Goal: Information Seeking & Learning: Learn about a topic

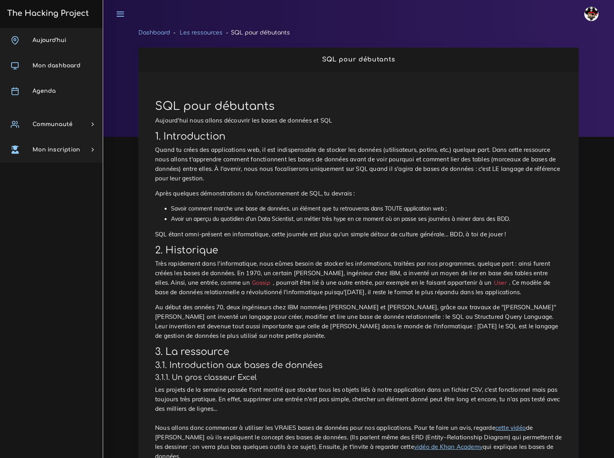
scroll to position [2343, 0]
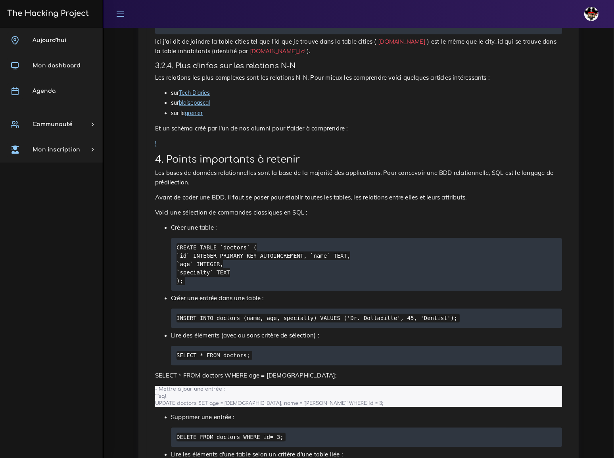
scroll to position [0, 0]
drag, startPoint x: 213, startPoint y: 372, endPoint x: 211, endPoint y: 378, distance: 6.5
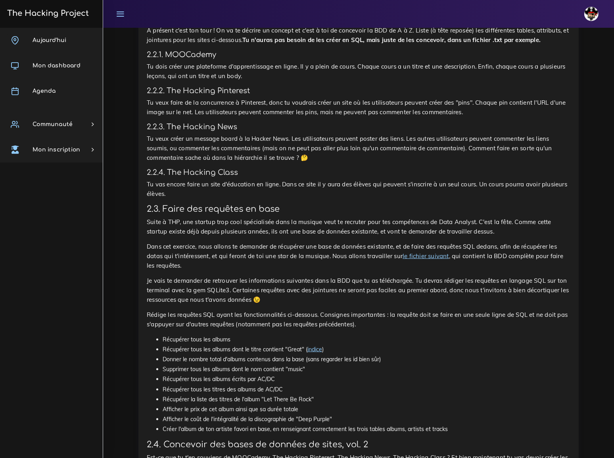
scroll to position [1117, 0]
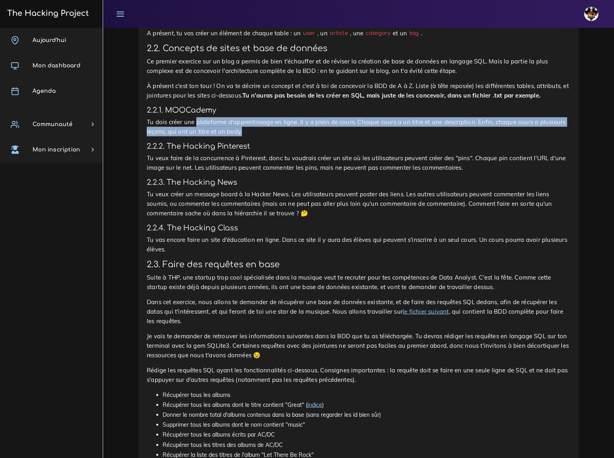
drag, startPoint x: 191, startPoint y: 84, endPoint x: 282, endPoint y: 90, distance: 91.1
click at [282, 117] on p "Tu dois créer une plateforme d'apprentissage en ligne. Il y a plein de cours. C…" at bounding box center [358, 126] width 423 height 19
copy p "plateforme d'apprentissage en ligne. Il y a plein de cours. Chaque cours a un t…"
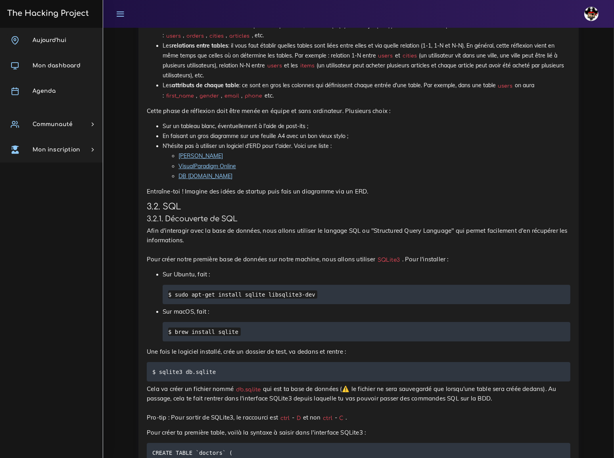
scroll to position [2667, 0]
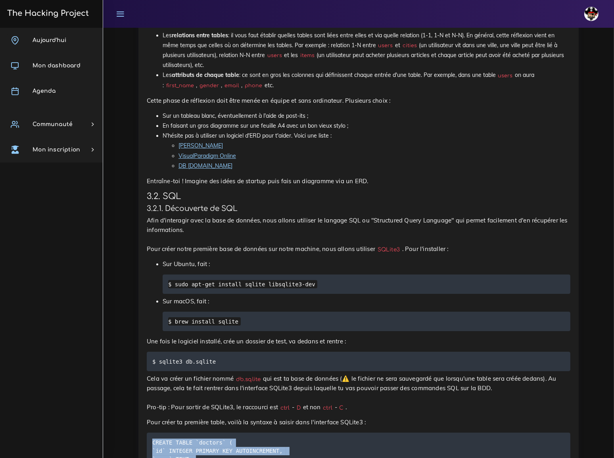
drag, startPoint x: 153, startPoint y: 226, endPoint x: 162, endPoint y: 267, distance: 42.2
click at [162, 433] on pre "CREATE TABLE `doctors` ( `id` INTEGER PRIMARY KEY AUTOINCREMENT, `name` TEXT, `…" at bounding box center [358, 463] width 423 height 61
copy code "CREATE TABLE `doctors` ( `id` INTEGER PRIMARY KEY AUTOINCREMENT, `name` TEXT, `…"
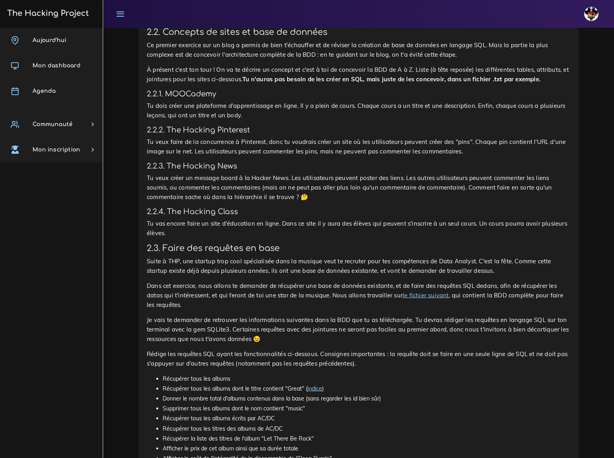
scroll to position [1154, 0]
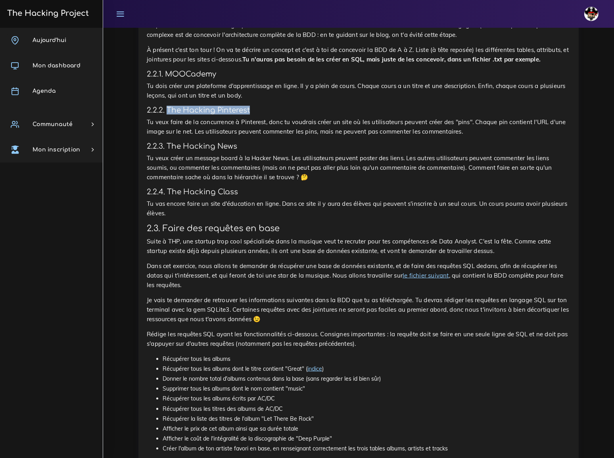
drag, startPoint x: 167, startPoint y: 67, endPoint x: 251, endPoint y: 70, distance: 84.5
click at [251, 106] on h4 "2.2.2. The Hacking Pinterest" at bounding box center [358, 110] width 423 height 9
copy h4 "The Hacking Pinterest"
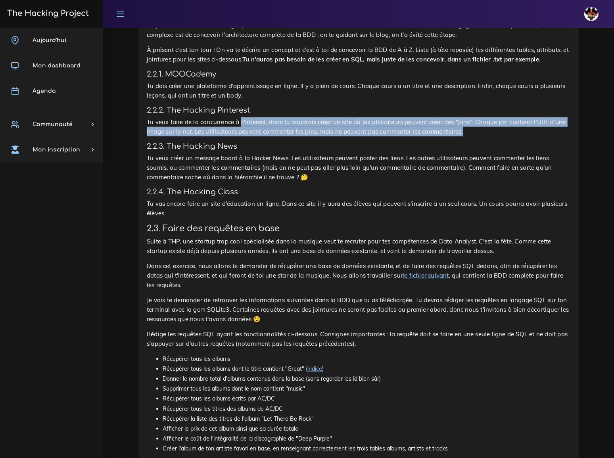
drag, startPoint x: 233, startPoint y: 80, endPoint x: 403, endPoint y: 89, distance: 170.8
click at [403, 117] on p "Tu veux faire de la concurrence à Pinterest, donc tu voudrais créer un site où …" at bounding box center [358, 126] width 423 height 19
copy p "Pinterest, donc tu voudrais créer un site où les utilisateurs peuvent créer des…"
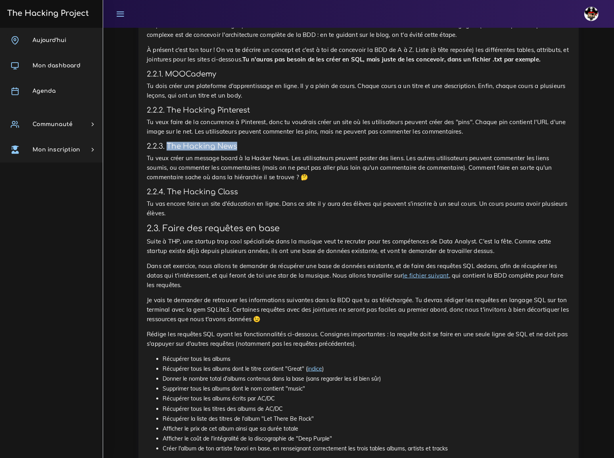
drag, startPoint x: 167, startPoint y: 98, endPoint x: 237, endPoint y: 103, distance: 70.7
click at [237, 103] on div "Jouer avec ses premières base de données On va créer une bases de données et jo…" at bounding box center [358, 166] width 423 height 780
copy h4 "The Hacking News"
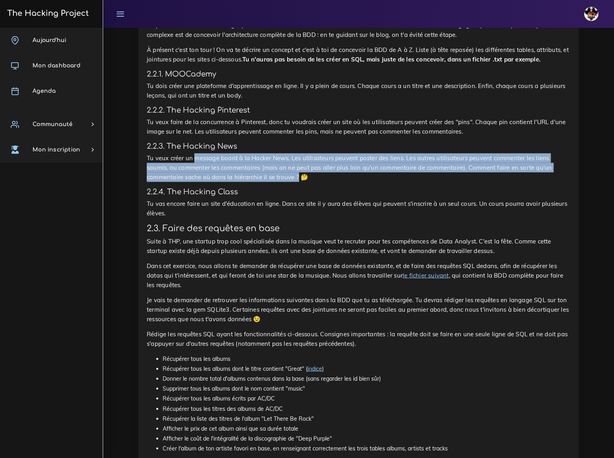
drag, startPoint x: 190, startPoint y: 114, endPoint x: 204, endPoint y: 128, distance: 19.6
click at [204, 153] on p "Tu veux créer un message board à la Hacker News. Les utilisateurs peuvent poste…" at bounding box center [358, 167] width 423 height 29
copy p "message board à la Hacker News. Les utilisateurs peuvent poster des liens. Les …"
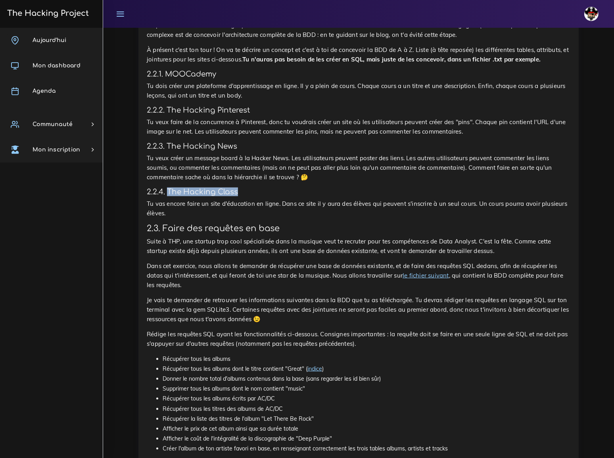
drag, startPoint x: 168, startPoint y: 143, endPoint x: 238, endPoint y: 143, distance: 70.6
click at [238, 188] on h4 "2.2.4. The Hacking Class" at bounding box center [358, 192] width 423 height 9
copy h4 "The Hacking Class"
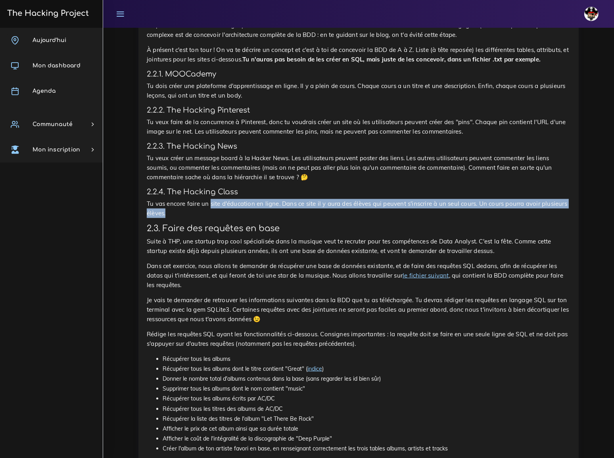
drag, startPoint x: 204, startPoint y: 155, endPoint x: 551, endPoint y: 156, distance: 347.0
click at [551, 199] on p "Tu vas encore faire un site d'éducation en ligne. Dans ce site il y aura des él…" at bounding box center [358, 208] width 423 height 19
copy p "site d'éducation en ligne. Dans ce site il y aura des élèves qui peuvent s'insc…"
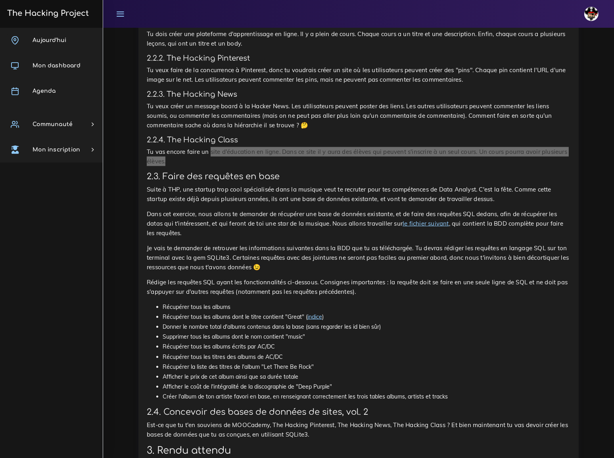
scroll to position [1225, 0]
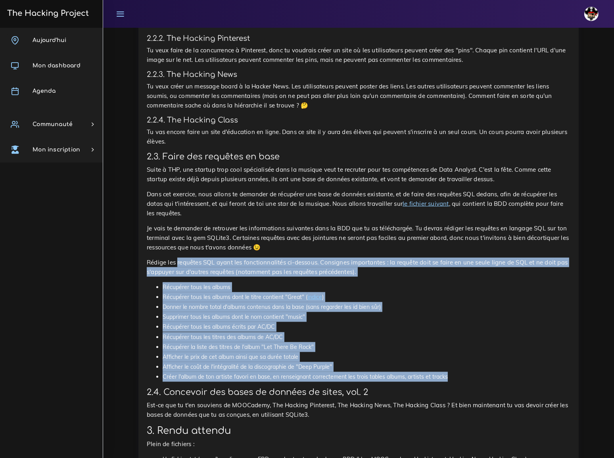
drag, startPoint x: 174, startPoint y: 183, endPoint x: 456, endPoint y: 297, distance: 304.0
click at [456, 297] on div "Jouer avec ses premières base de données On va créer une bases de données et jo…" at bounding box center [358, 94] width 423 height 780
copy div "requêtes SQL ayant les fonctionnalités ci-dessous. Consignes importantes : la r…"
click at [358, 342] on li "Récupérer la liste des titres de l'album "Let There Be Rock"" at bounding box center [367, 347] width 408 height 10
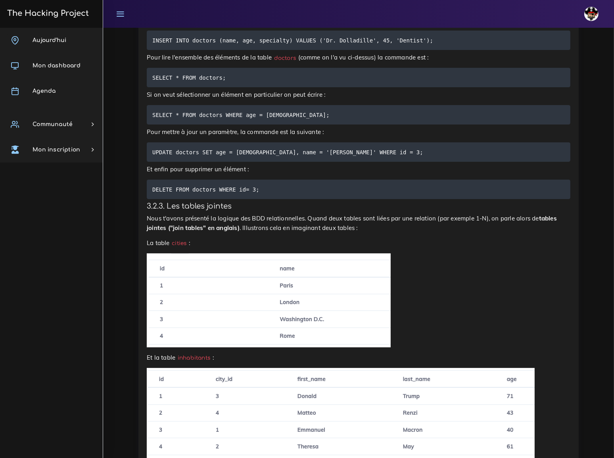
scroll to position [3424, 0]
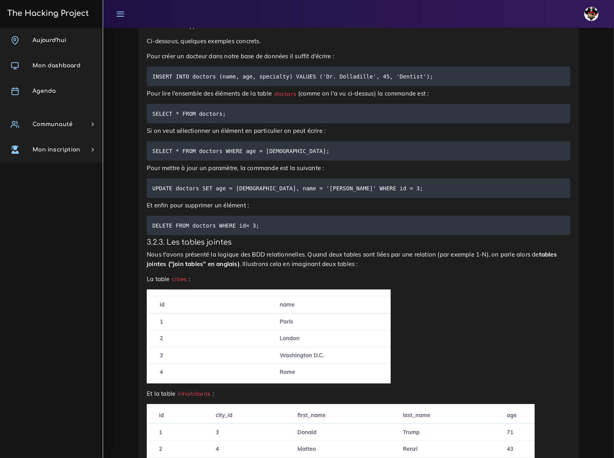
drag, startPoint x: 152, startPoint y: 348, endPoint x: 242, endPoint y: 366, distance: 91.3
copy code "SELECT * FROM inhabitants JOIN cities ON [DOMAIN_NAME] = [DOMAIN_NAME]_id WHERE…"
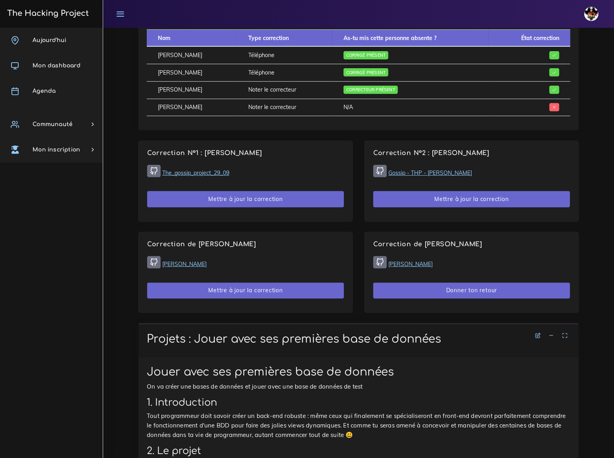
scroll to position [553, 0]
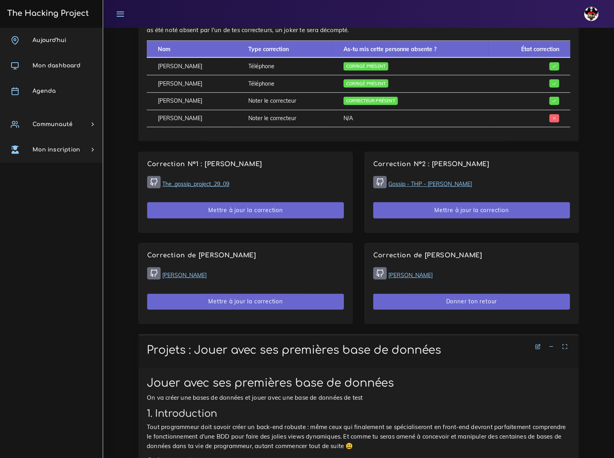
click at [208, 180] on link "The_gossip_project_29_09" at bounding box center [195, 183] width 67 height 7
click at [434, 180] on link "Gossip - THP - Lucas Miranda" at bounding box center [430, 183] width 84 height 7
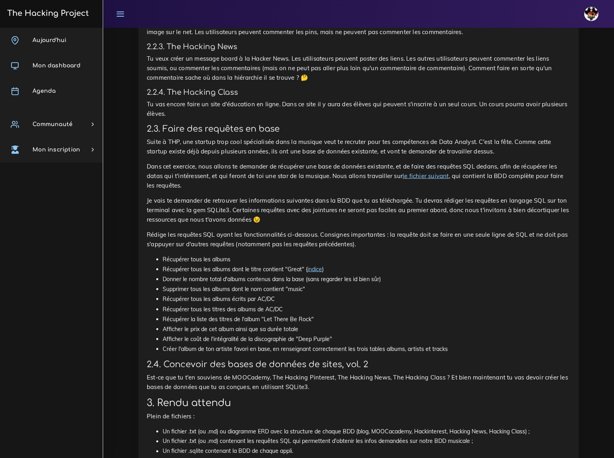
scroll to position [1238, 0]
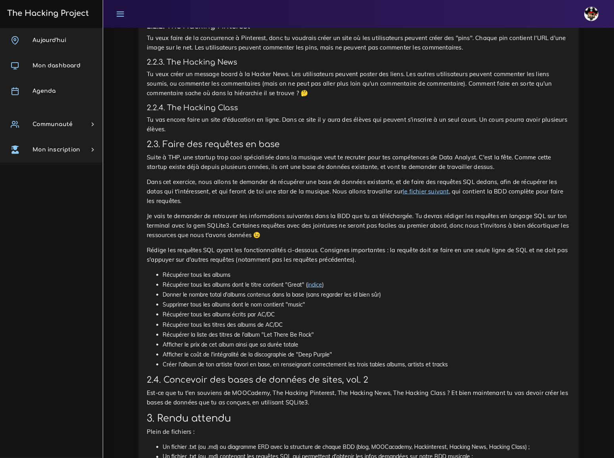
click at [402, 188] on link "le fichier suivant" at bounding box center [425, 192] width 46 height 8
click at [310, 281] on link "indice" at bounding box center [314, 284] width 15 height 7
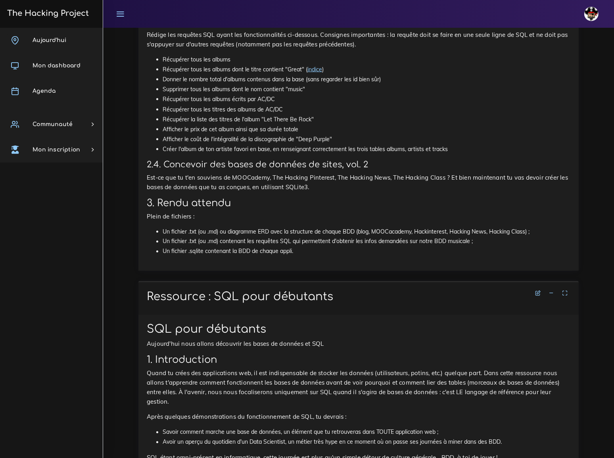
scroll to position [1454, 0]
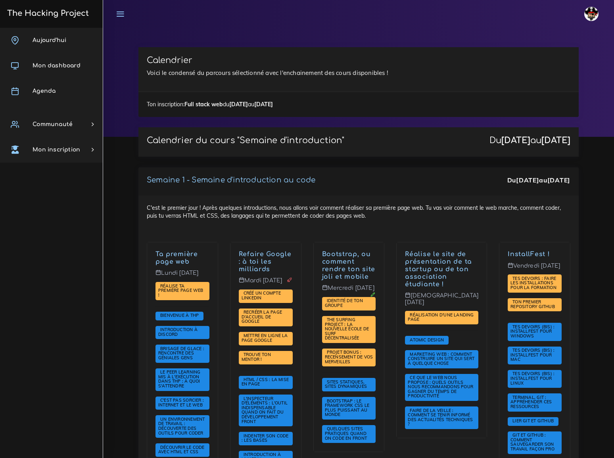
scroll to position [1261, 0]
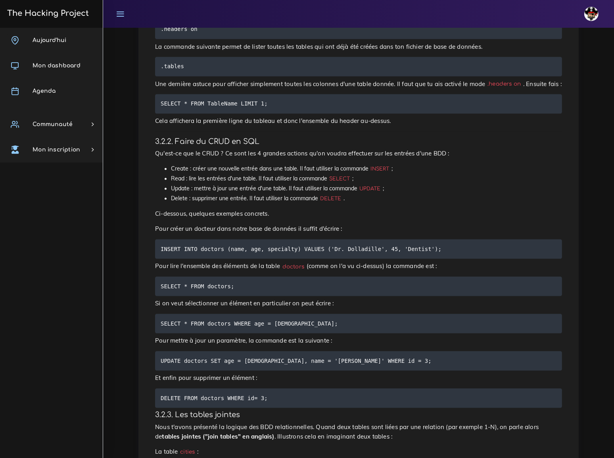
scroll to position [1586, 0]
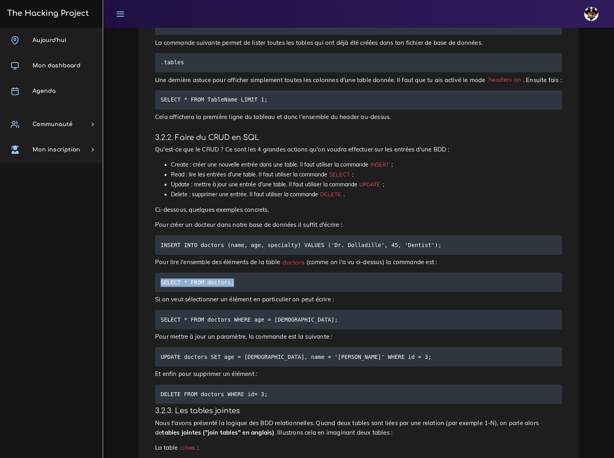
drag, startPoint x: 162, startPoint y: 128, endPoint x: 230, endPoint y: 127, distance: 68.2
click at [230, 273] on pre "SELECT * FROM doctors;" at bounding box center [358, 282] width 407 height 19
copy code "SELECT * FROM doctors;"
drag, startPoint x: 161, startPoint y: 163, endPoint x: 274, endPoint y: 166, distance: 113.0
click at [274, 316] on code "SELECT * FROM doctors WHERE age = [DEMOGRAPHIC_DATA];" at bounding box center [250, 320] width 179 height 9
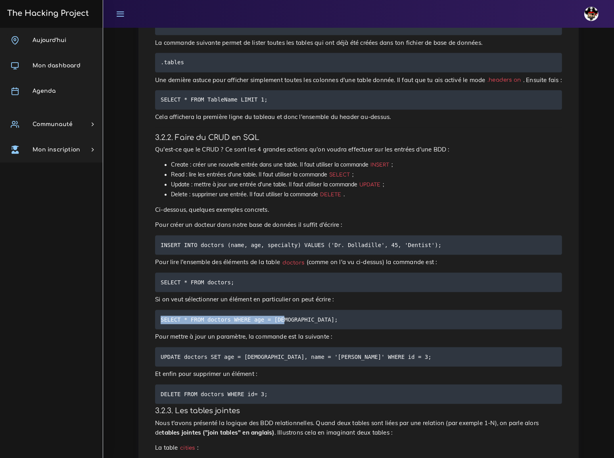
copy code "SELECT * FROM doctors WHERE age = [DEMOGRAPHIC_DATA];"
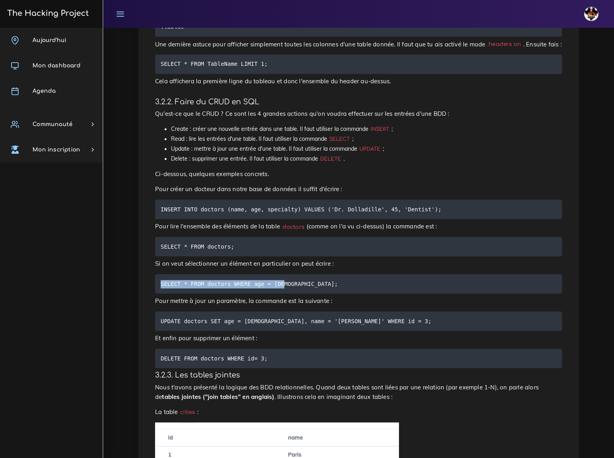
scroll to position [1658, 0]
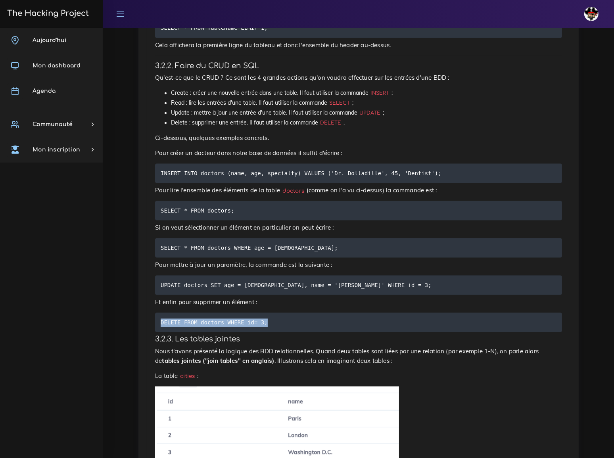
drag, startPoint x: 161, startPoint y: 163, endPoint x: 261, endPoint y: 165, distance: 100.3
click at [261, 313] on pre "DELETE FROM doctors WHERE id= 3;" at bounding box center [358, 322] width 407 height 19
copy code "DELETE FROM doctors WHERE id= 3;"
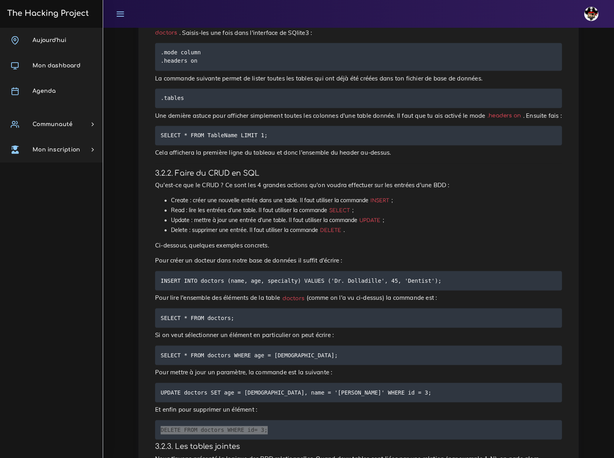
scroll to position [1550, 0]
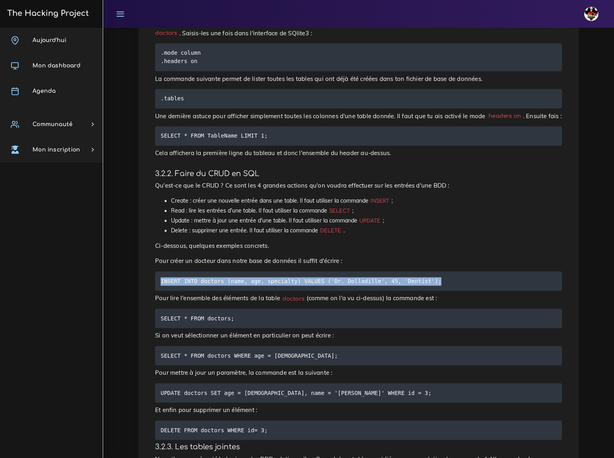
drag, startPoint x: 161, startPoint y: 127, endPoint x: 420, endPoint y: 128, distance: 259.7
click at [420, 272] on pre "INSERT INTO doctors (name, age, specialty) VALUES ('Dr. Dolladille', 45, 'Denti…" at bounding box center [358, 281] width 407 height 19
copy code "INSERT INTO doctors (name, age, specialty) VALUES ('Dr. Dolladille', 45, 'Denti…"
